Goal: Check status: Check status

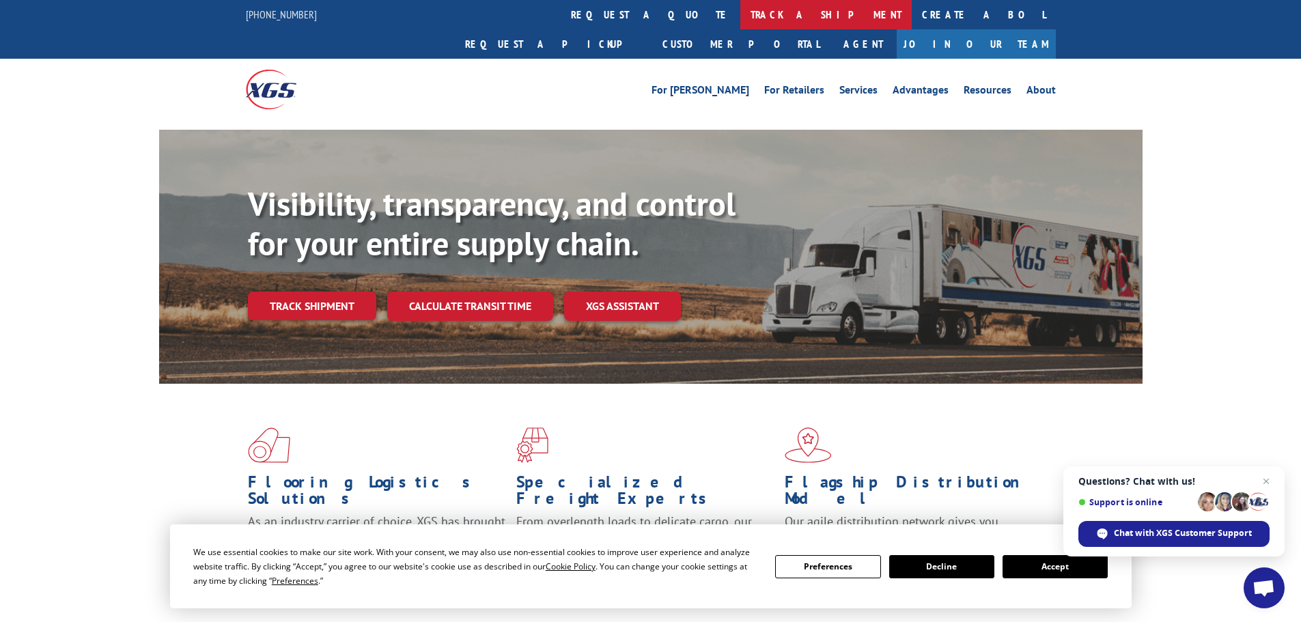
click at [741, 12] on link "track a shipment" at bounding box center [826, 14] width 171 height 29
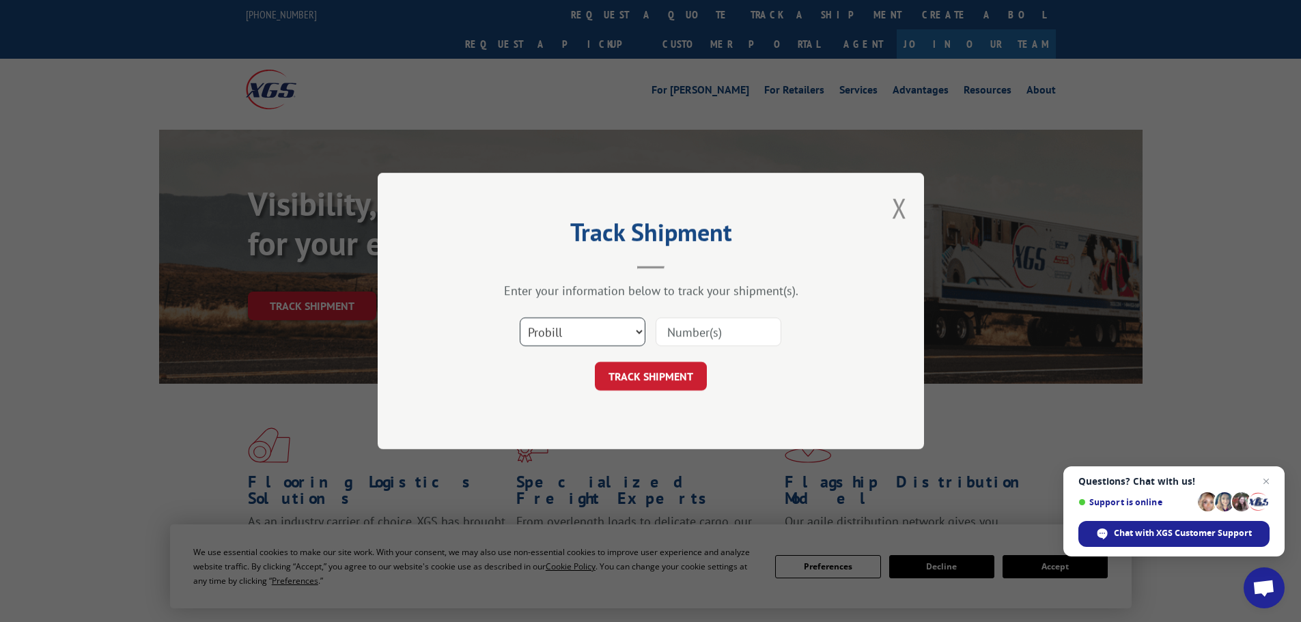
click at [582, 339] on select "Select category... Probill BOL PO" at bounding box center [583, 332] width 126 height 29
select select "po"
click at [520, 318] on select "Select category... Probill BOL PO" at bounding box center [583, 332] width 126 height 29
click at [699, 340] on input at bounding box center [719, 332] width 126 height 29
paste input "15519996"
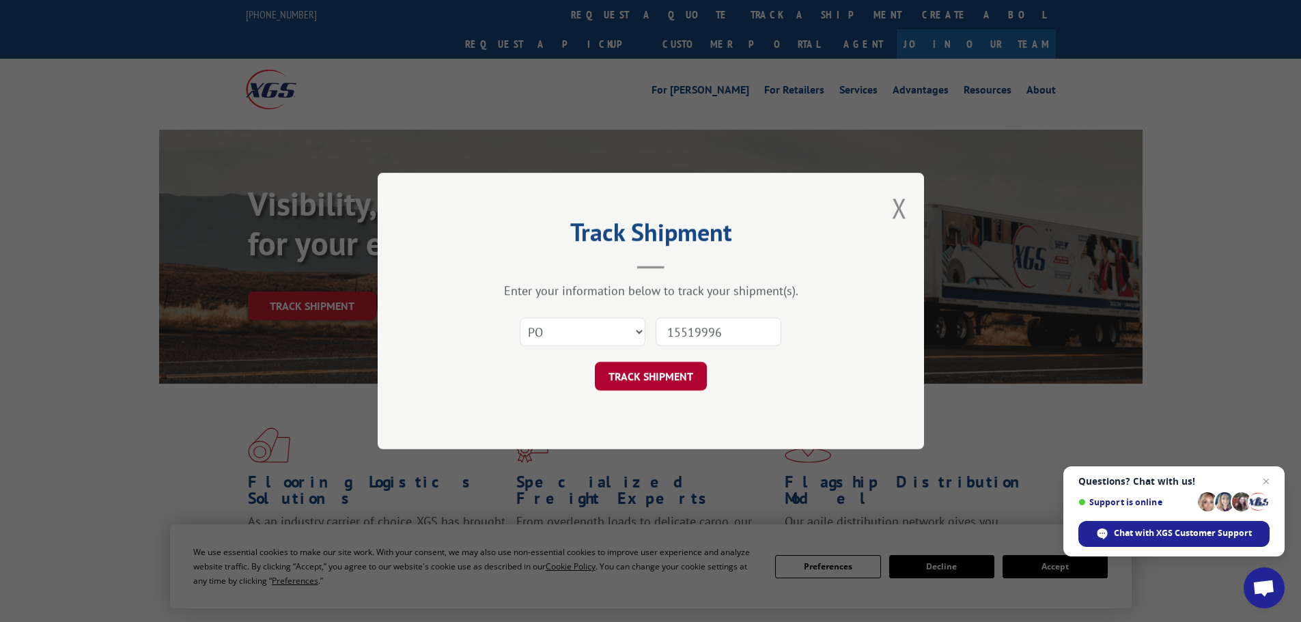
type input "15519996"
click at [661, 370] on button "TRACK SHIPMENT" at bounding box center [651, 376] width 112 height 29
